Goal: Task Accomplishment & Management: Manage account settings

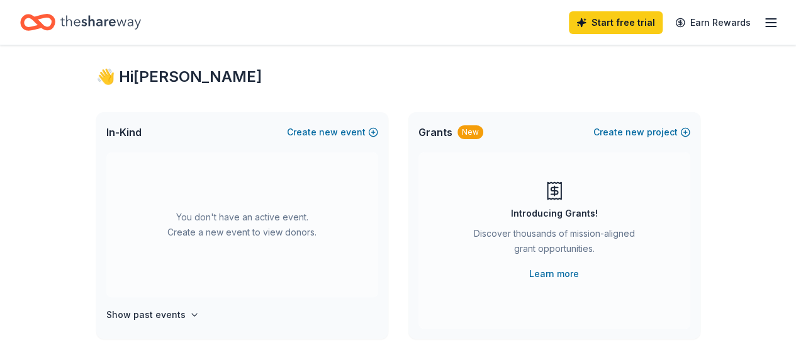
scroll to position [15, 0]
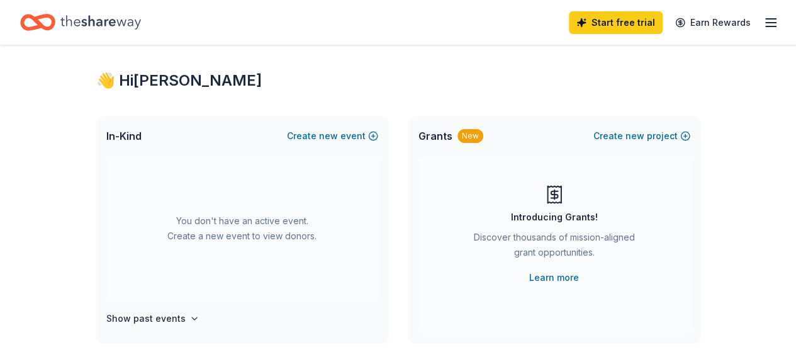
click at [281, 184] on div "You don't have an active event. Create a new event to view donors." at bounding box center [242, 228] width 272 height 145
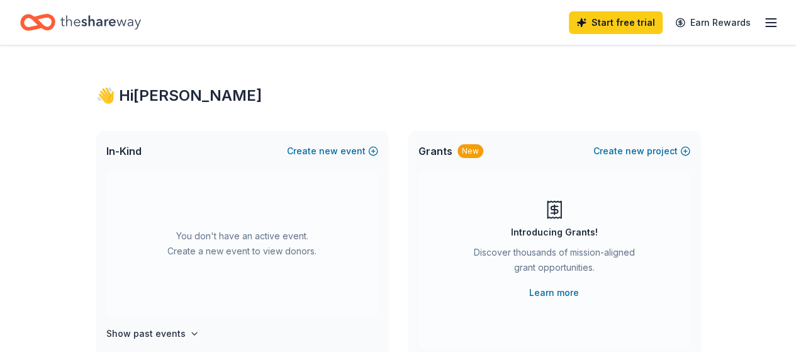
scroll to position [63, 0]
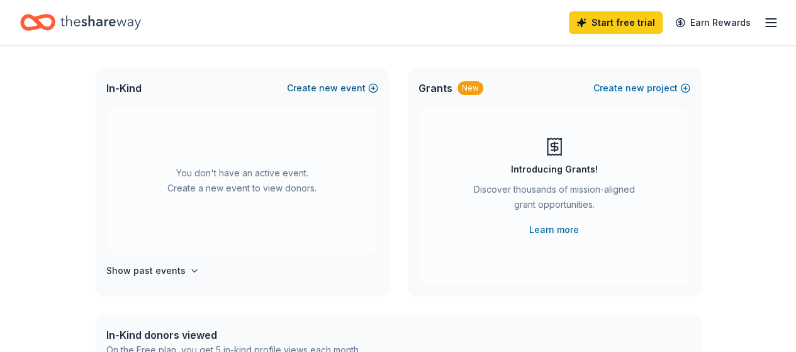
click at [344, 82] on button "Create new event" at bounding box center [332, 88] width 91 height 15
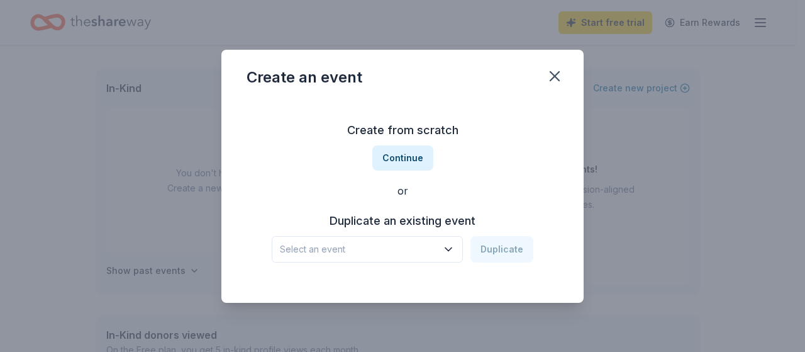
click at [567, 71] on button "button" at bounding box center [555, 76] width 28 height 28
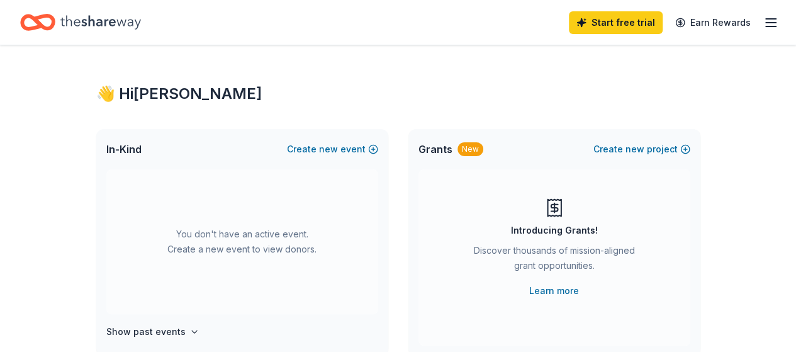
scroll to position [0, 0]
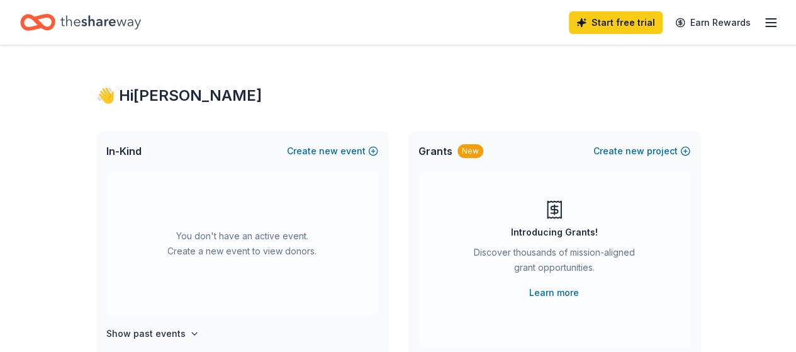
click at [763, 23] on icon "button" at bounding box center [770, 22] width 15 height 15
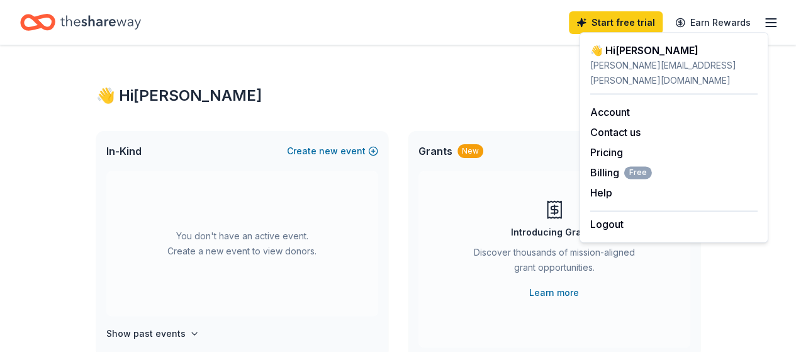
click at [282, 103] on div "👋 Hi [PERSON_NAME]" at bounding box center [398, 96] width 604 height 20
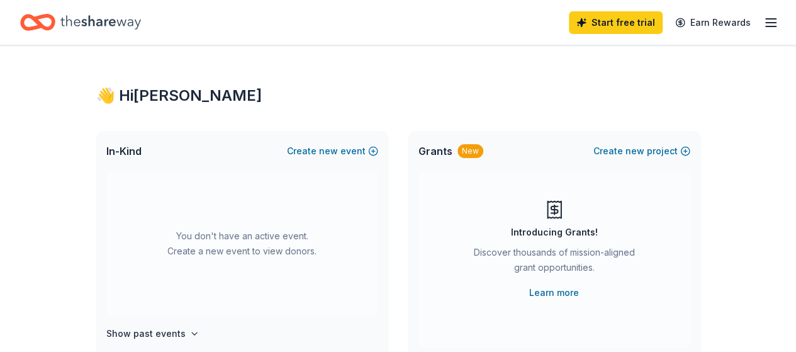
click at [763, 17] on icon "button" at bounding box center [770, 22] width 15 height 15
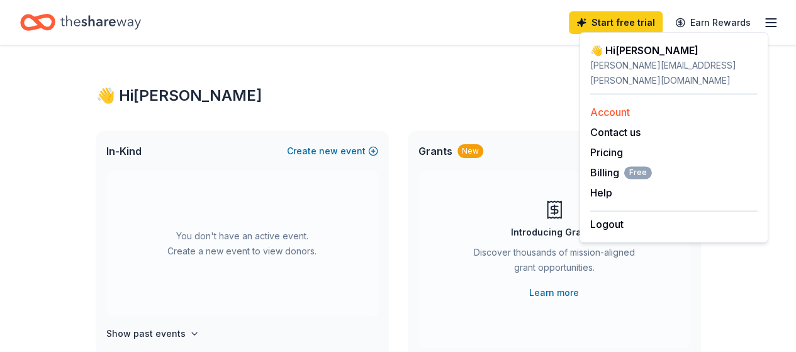
click at [623, 106] on link "Account" at bounding box center [610, 112] width 40 height 13
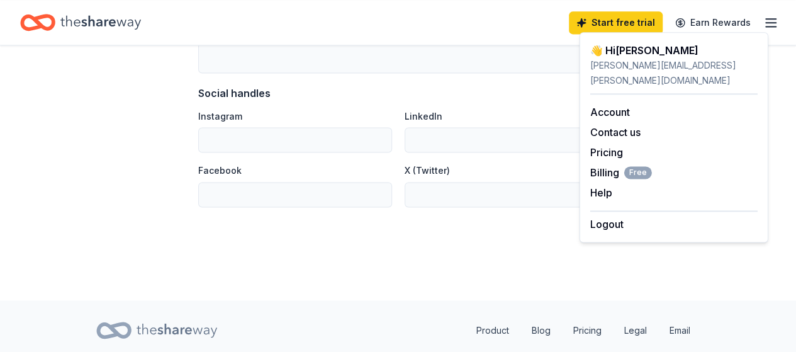
scroll to position [881, 0]
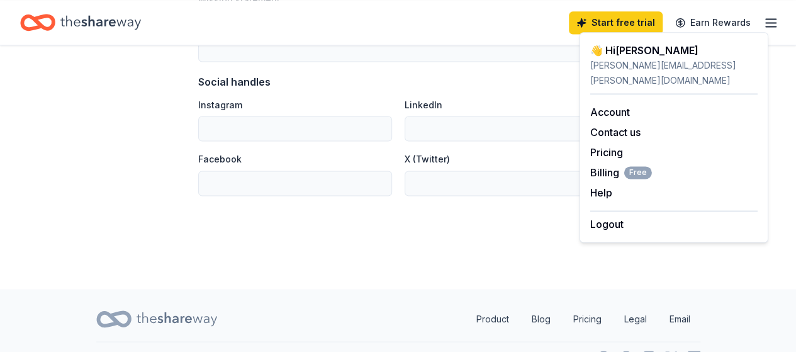
drag, startPoint x: 247, startPoint y: 250, endPoint x: 270, endPoint y: 216, distance: 40.8
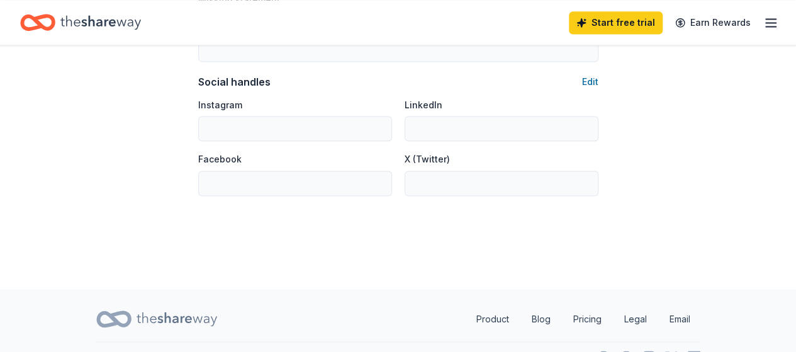
click at [763, 19] on icon "button" at bounding box center [770, 22] width 15 height 15
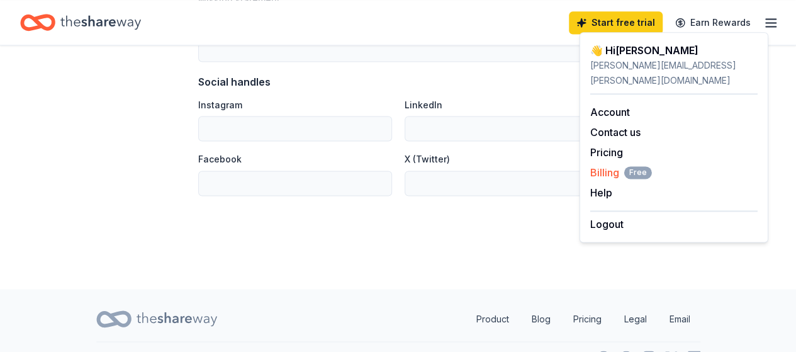
click at [635, 166] on span "Free" at bounding box center [638, 172] width 28 height 13
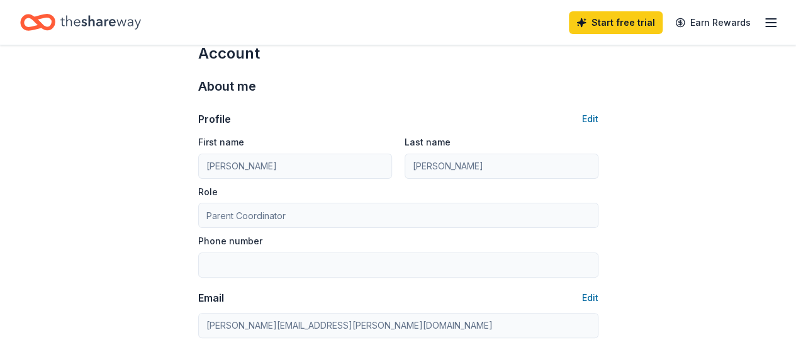
scroll to position [0, 0]
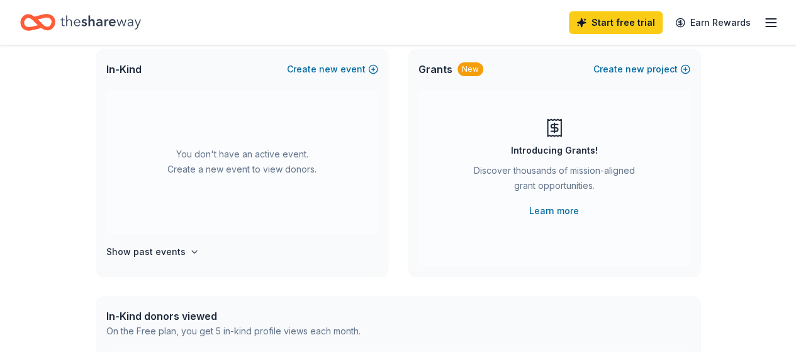
scroll to position [252, 0]
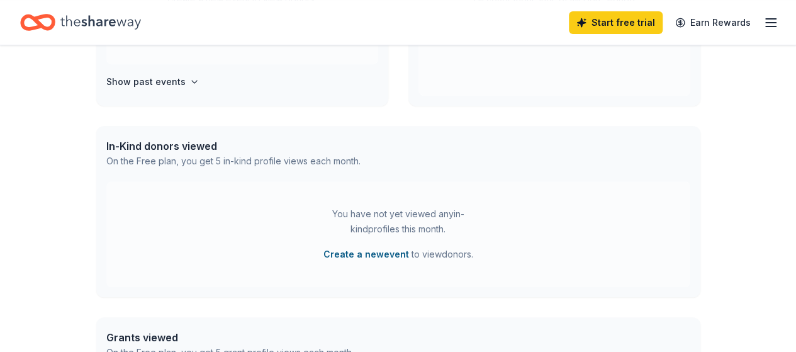
click at [366, 253] on button "Create a new event" at bounding box center [366, 254] width 86 height 15
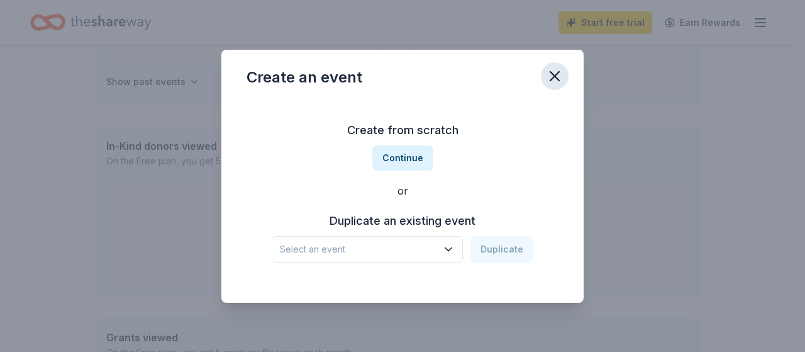
click at [557, 74] on icon "button" at bounding box center [555, 76] width 18 height 18
